Goal: Information Seeking & Learning: Learn about a topic

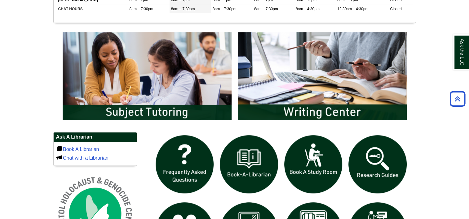
scroll to position [434, 0]
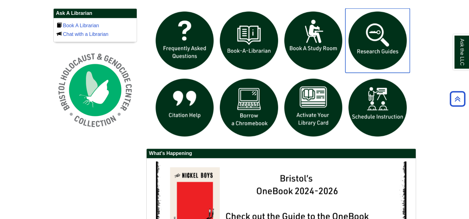
click at [392, 43] on img "slideshow" at bounding box center [377, 40] width 64 height 64
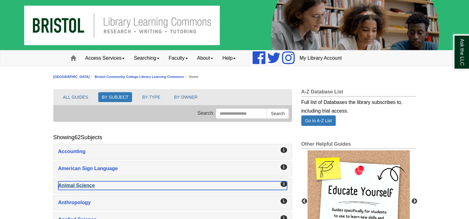
click at [85, 183] on div "Animal Science , 3 guides" at bounding box center [172, 185] width 229 height 9
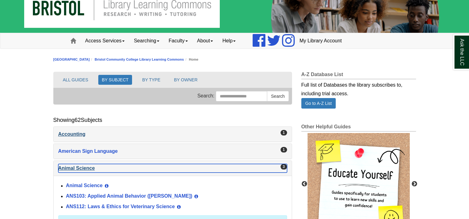
scroll to position [31, 0]
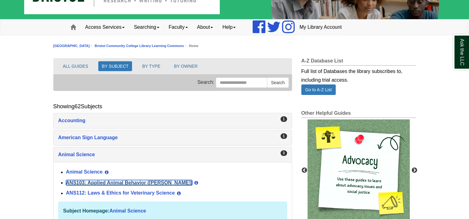
click at [122, 182] on link "ANS103: Applied Animal Behavior ([PERSON_NAME])" at bounding box center [129, 182] width 126 height 5
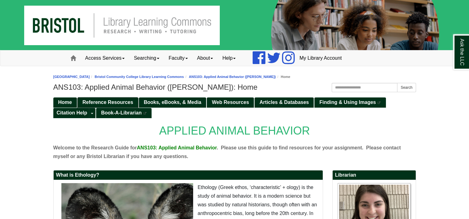
click at [114, 101] on span "Reference Resources" at bounding box center [107, 102] width 51 height 5
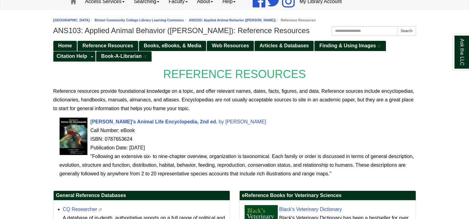
scroll to position [62, 0]
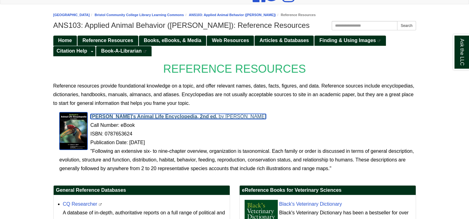
click at [188, 114] on span "Grzimek's Animal Life Encyclopedia, 2nd ed." at bounding box center [153, 116] width 127 height 5
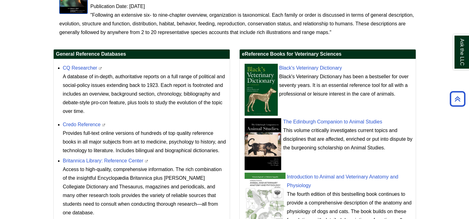
scroll to position [124, 0]
